Goal: Task Accomplishment & Management: Manage account settings

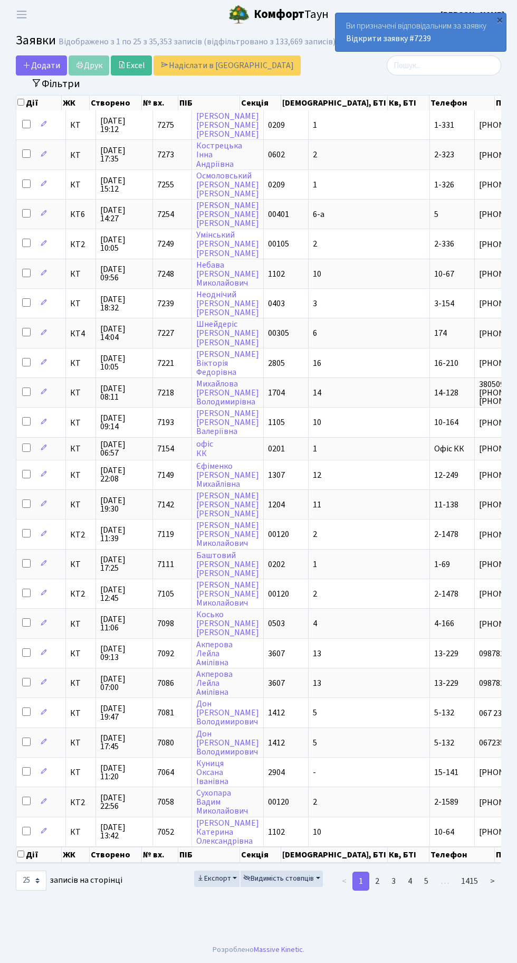
select select "25"
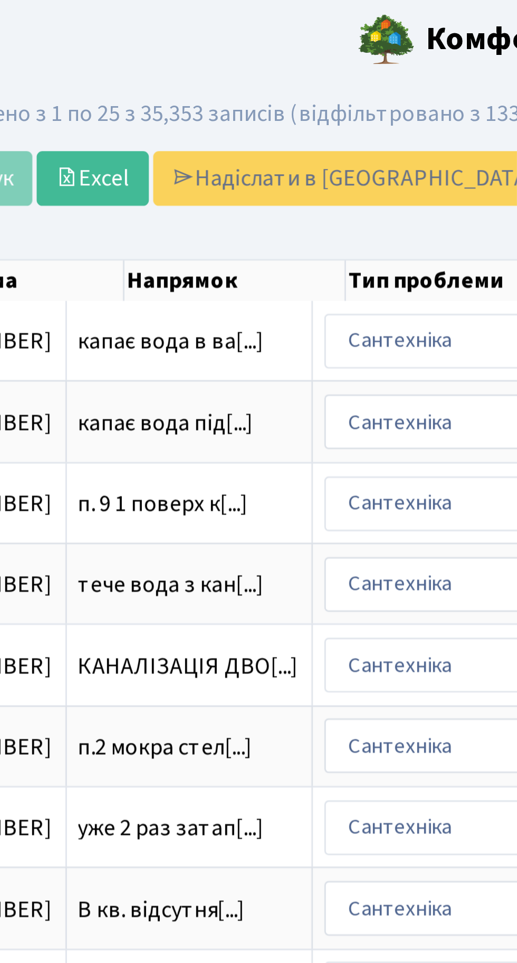
scroll to position [0, 437]
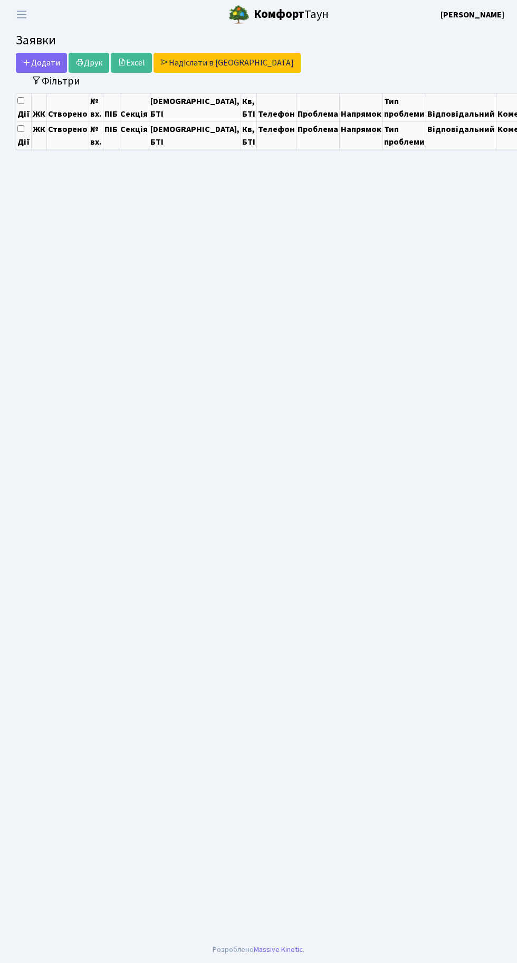
select select "25"
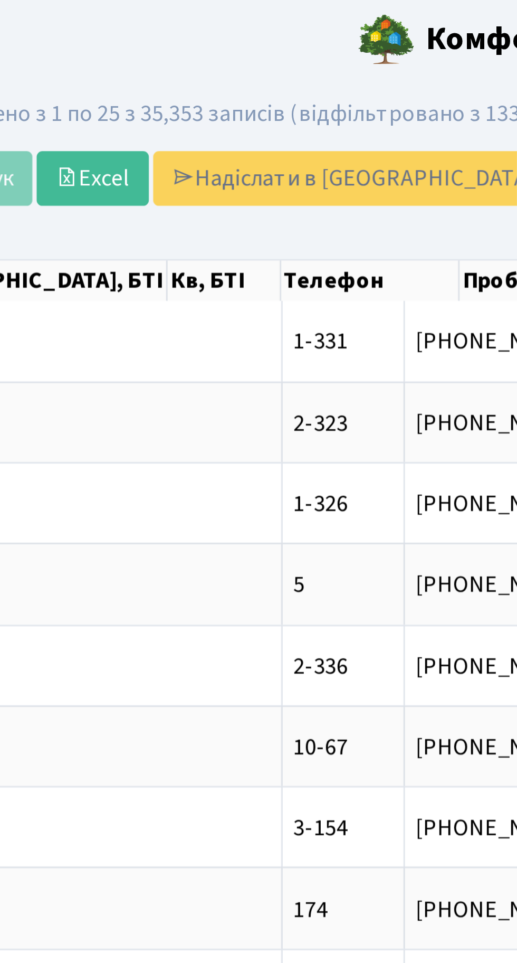
scroll to position [0, 203]
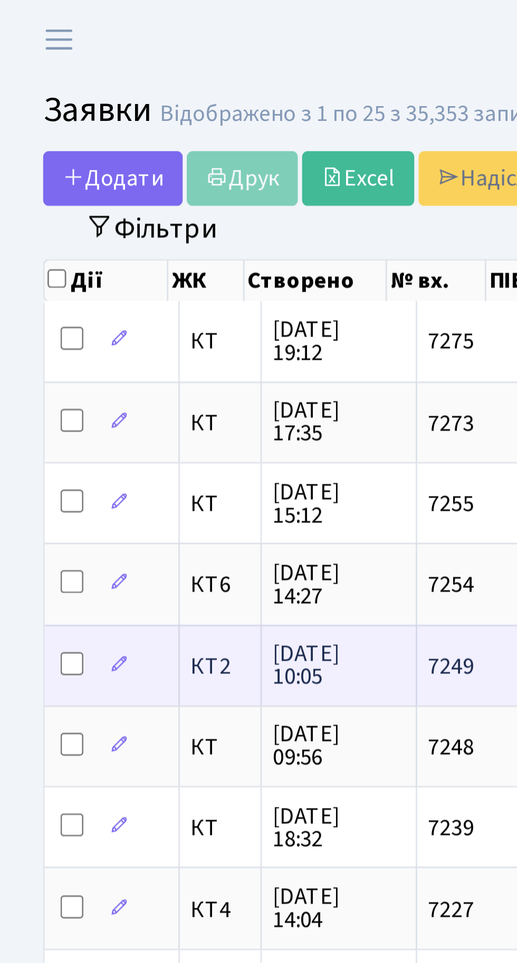
click at [83, 243] on span "КТ2" at bounding box center [80, 244] width 21 height 8
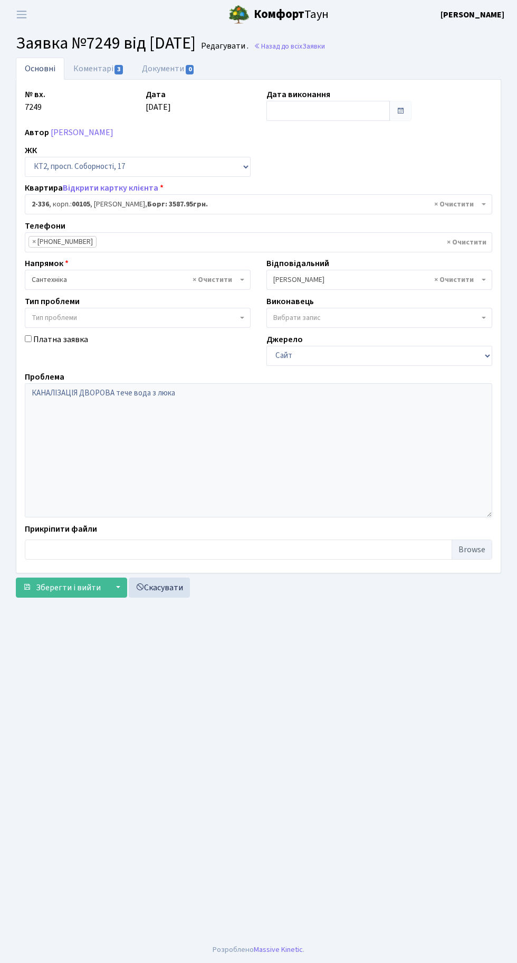
select select "15388"
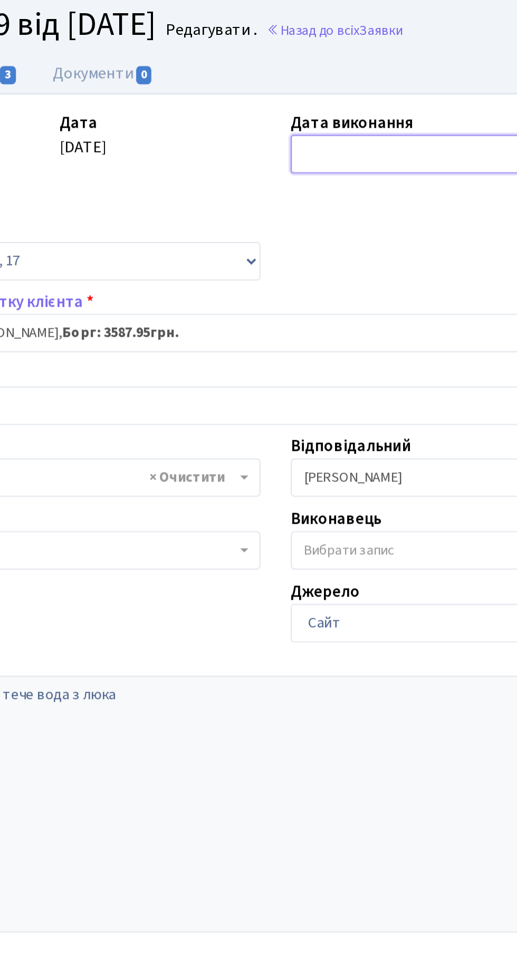
click at [302, 109] on input "text" at bounding box center [329, 111] width 124 height 20
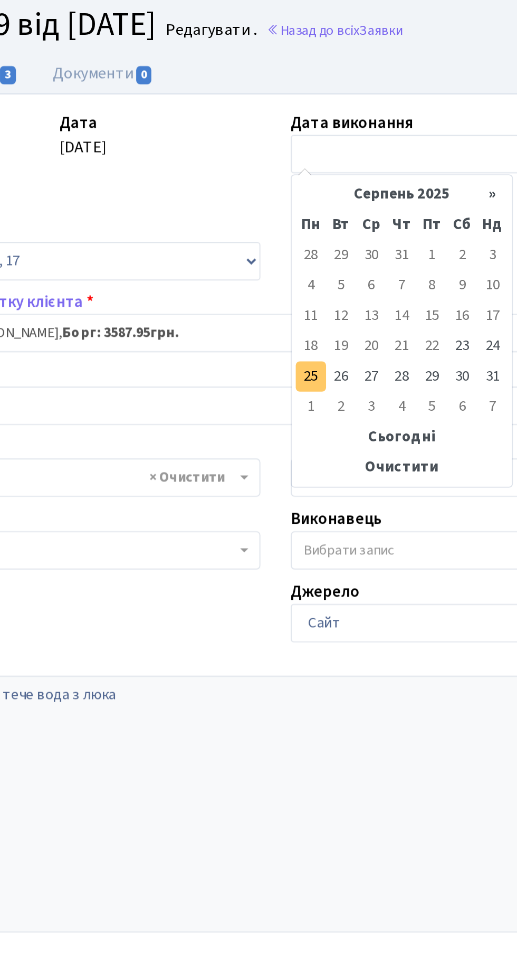
click at [277, 221] on td "25" at bounding box center [277, 227] width 16 height 16
type input "25.08.2025"
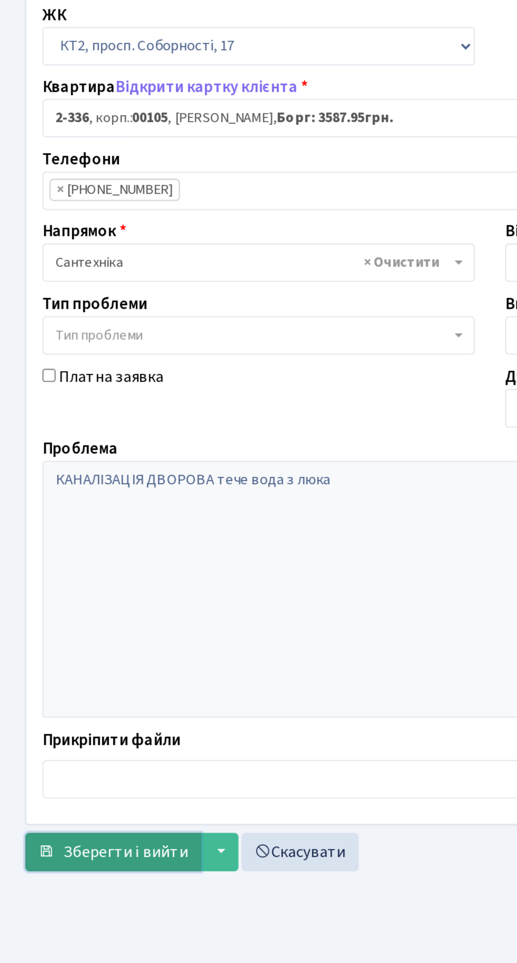
click at [54, 582] on span "Зберегти і вийти" at bounding box center [68, 588] width 65 height 12
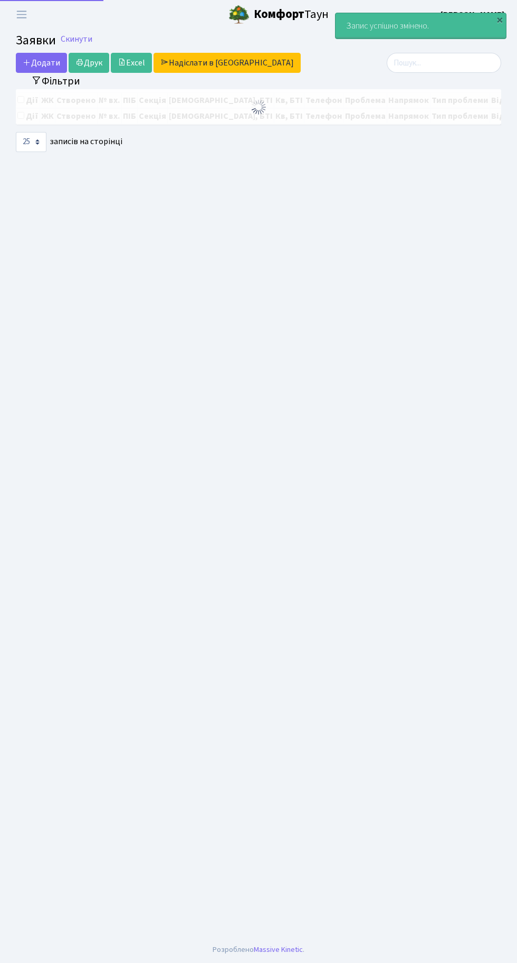
select select "25"
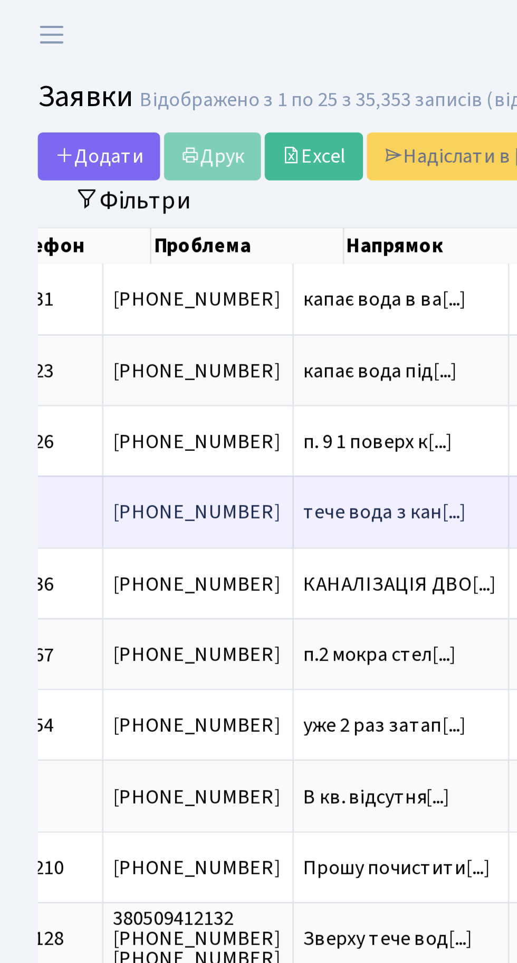
click at [123, 217] on td "тече вода з кан[...]" at bounding box center [168, 214] width 90 height 30
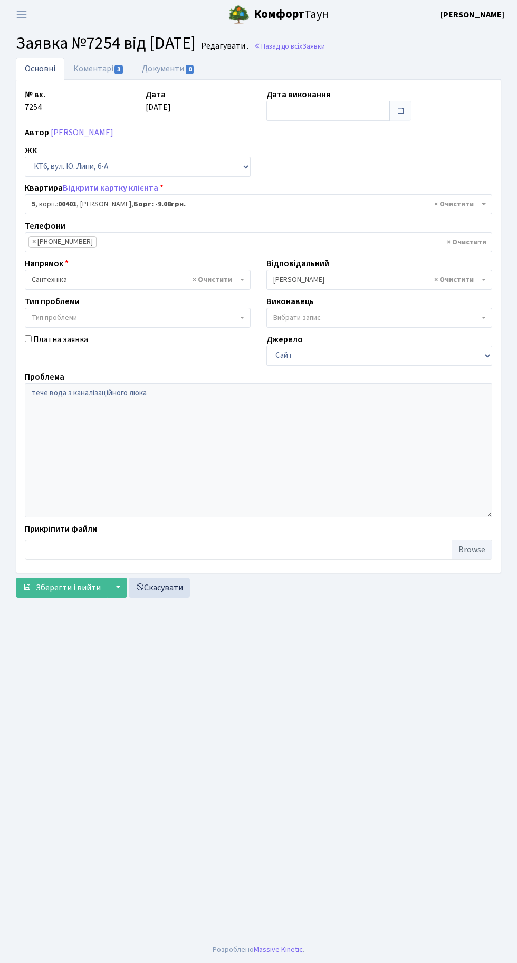
select select "17097"
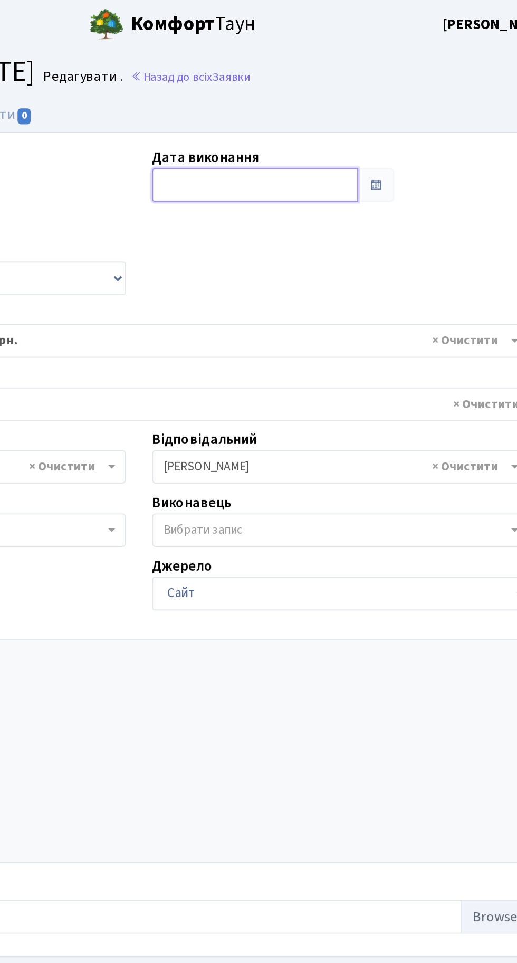
click at [309, 111] on input "text" at bounding box center [329, 111] width 124 height 20
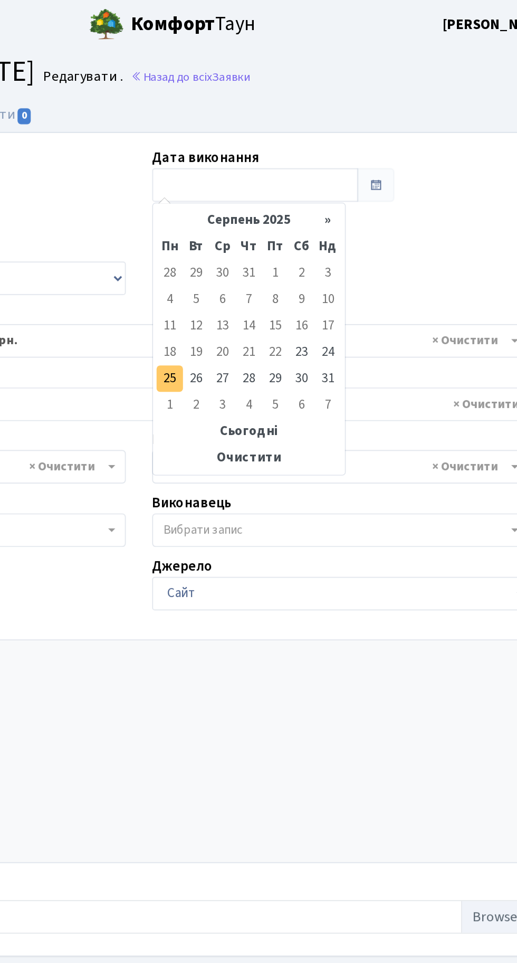
click at [278, 227] on td "25" at bounding box center [277, 227] width 16 height 16
type input "[DATE]"
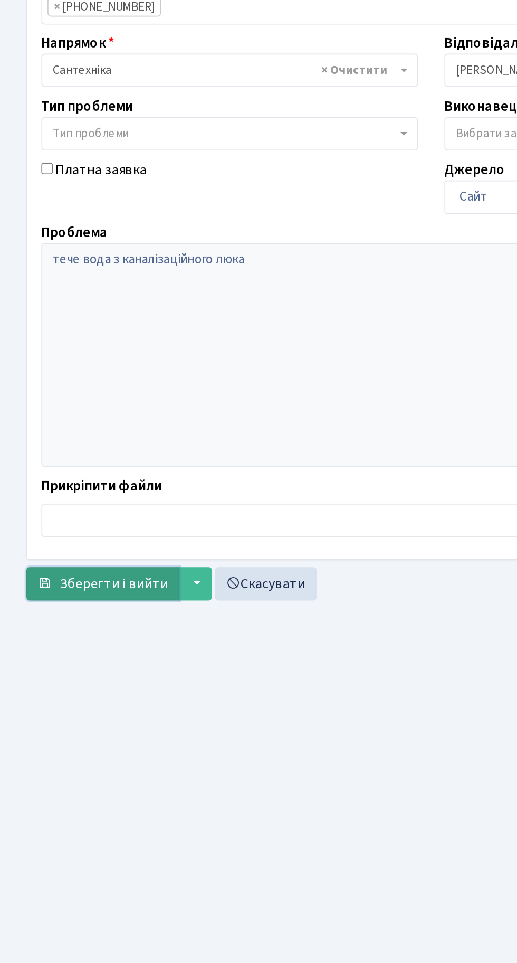
click at [78, 588] on span "Зберегти і вийти" at bounding box center [68, 588] width 65 height 12
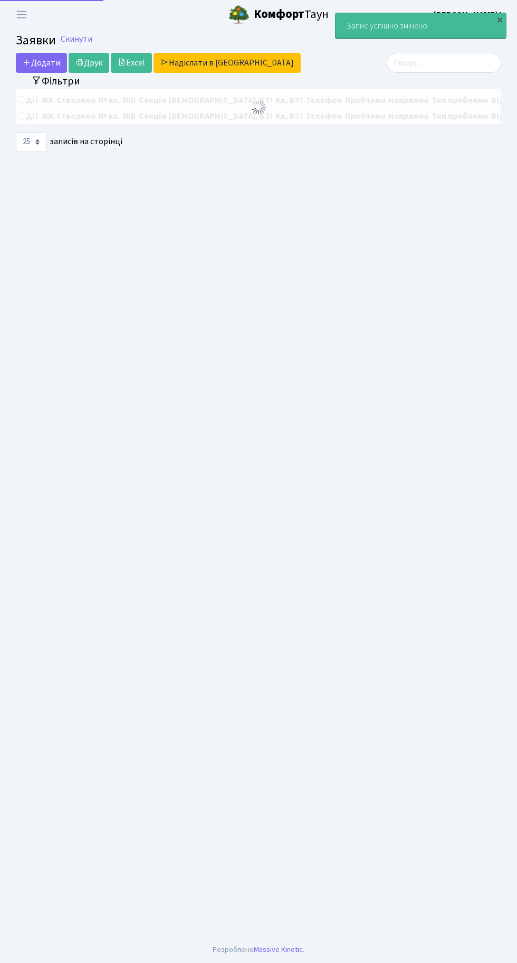
select select "25"
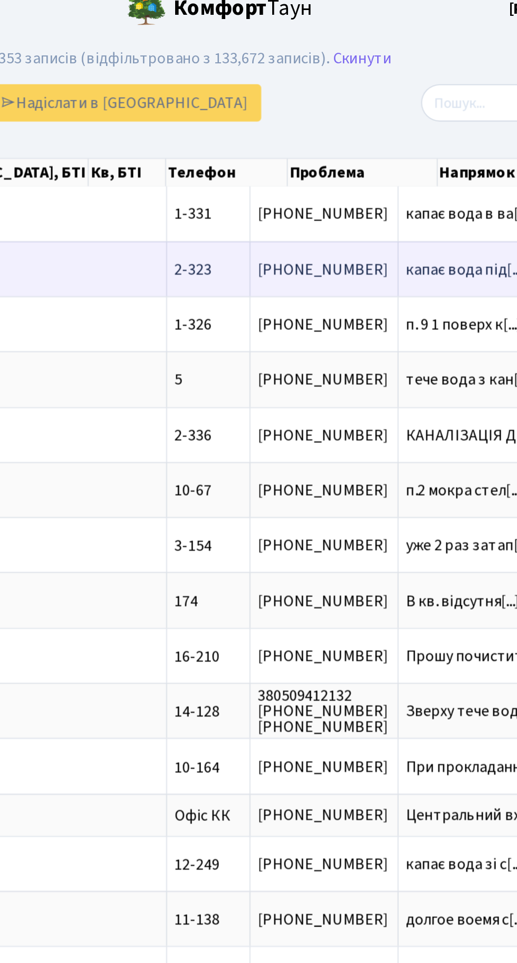
click at [375, 159] on td "капає вода під[...]" at bounding box center [420, 155] width 90 height 30
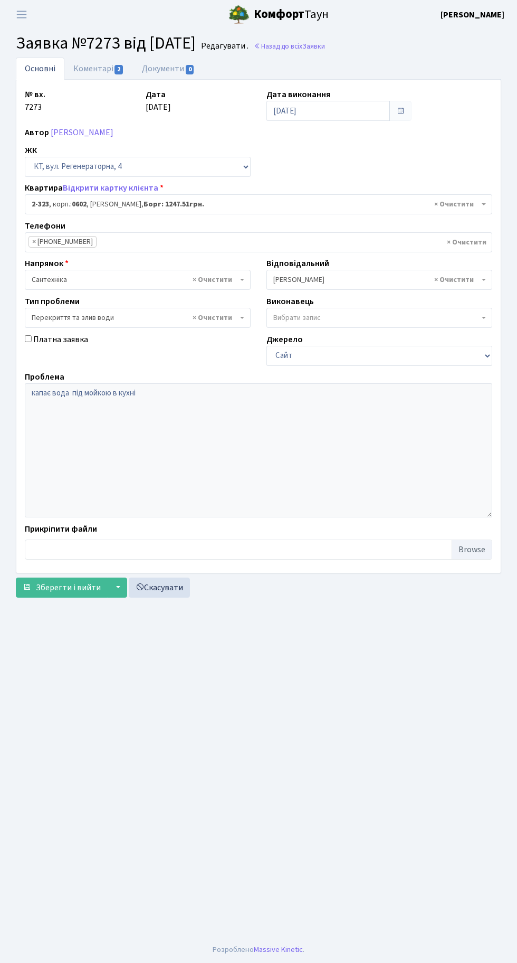
select select "1337"
select select "32"
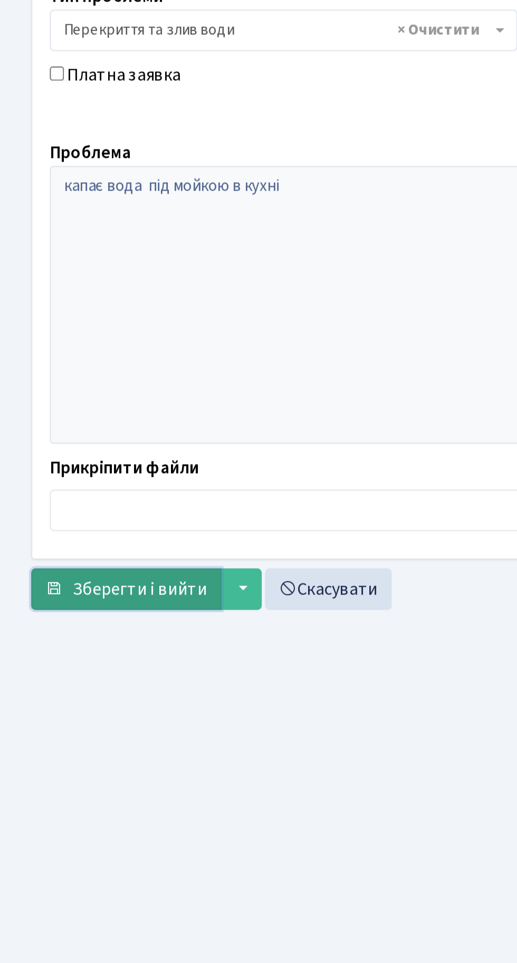
click at [83, 596] on button "Зберегти і вийти" at bounding box center [62, 588] width 92 height 20
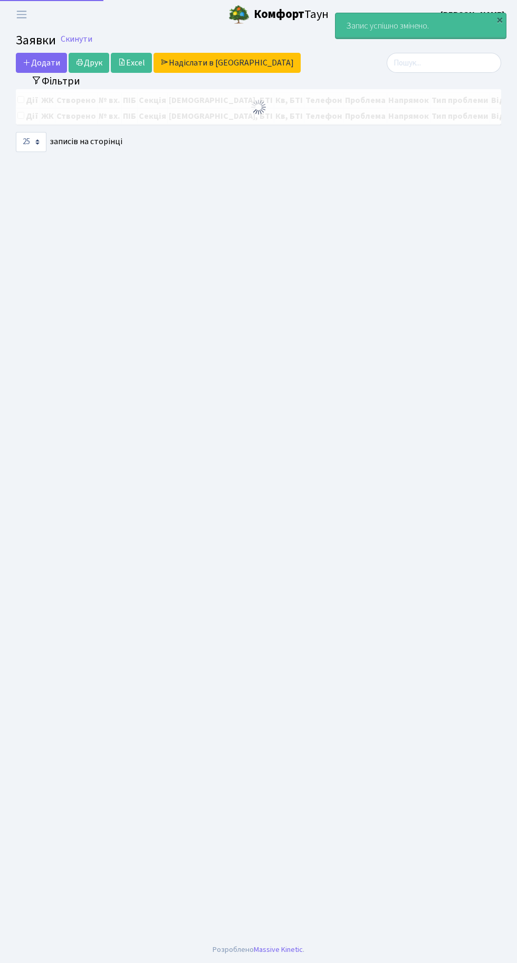
select select "25"
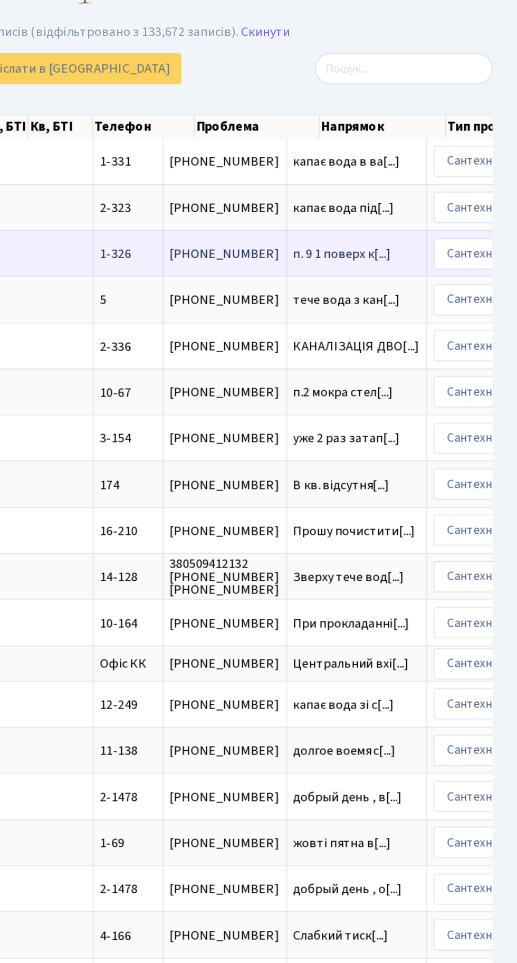
click at [373, 182] on span "п. 9 1 поверх к[...]" at bounding box center [404, 185] width 63 height 12
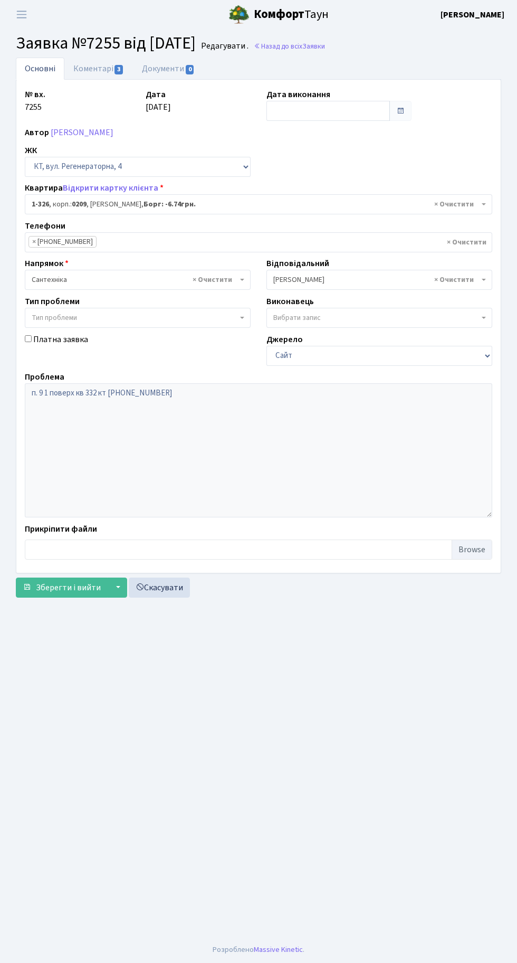
select select "326"
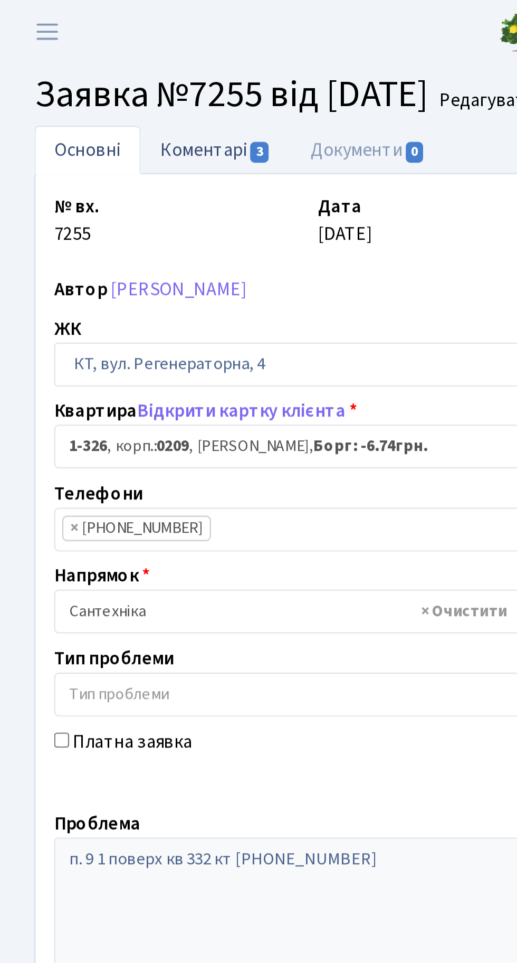
click at [100, 68] on link "Коментарі 3" at bounding box center [98, 69] width 69 height 22
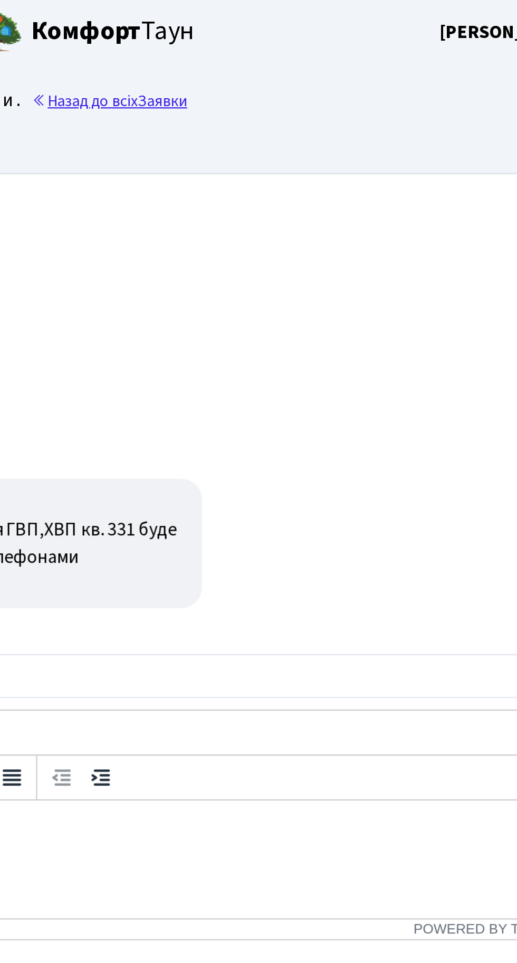
click at [319, 45] on link "Назад до всіх Заявки" at bounding box center [289, 46] width 71 height 10
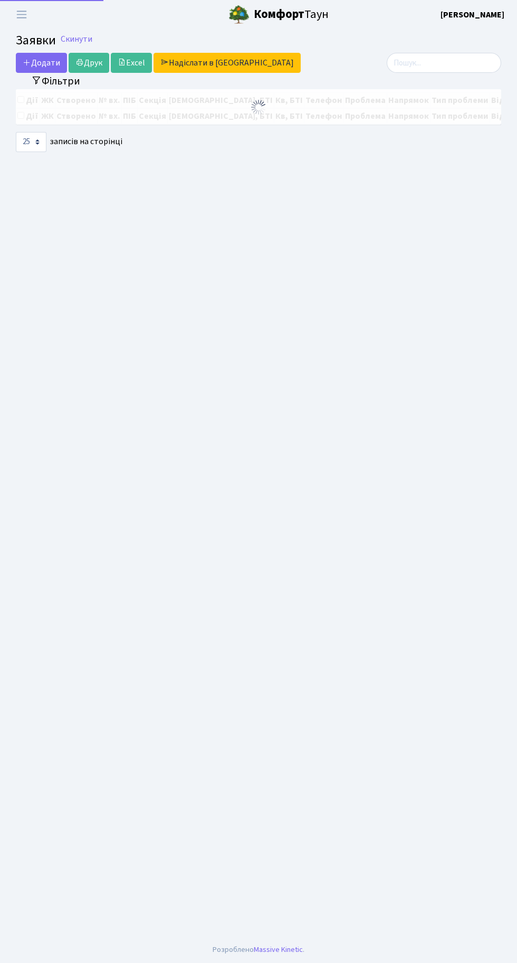
select select "25"
